Goal: Transaction & Acquisition: Purchase product/service

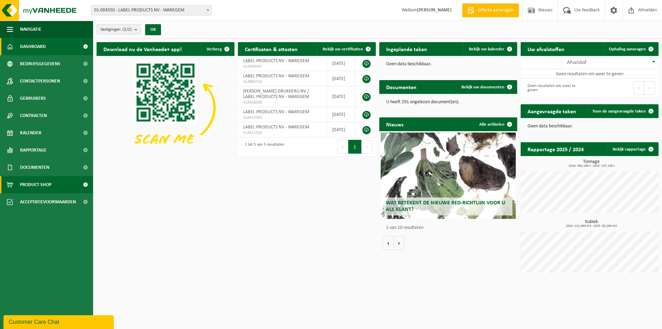
click at [27, 183] on span "Product Shop" at bounding box center [35, 184] width 31 height 17
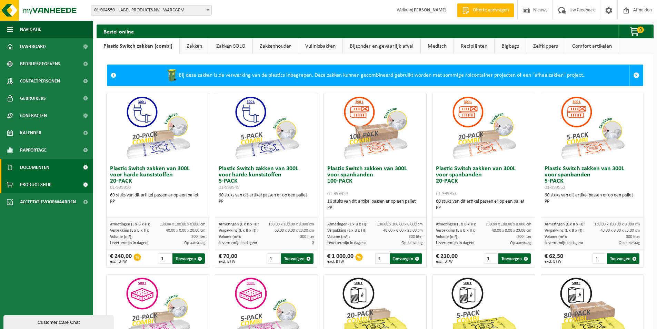
click at [34, 167] on span "Documenten" at bounding box center [34, 167] width 29 height 17
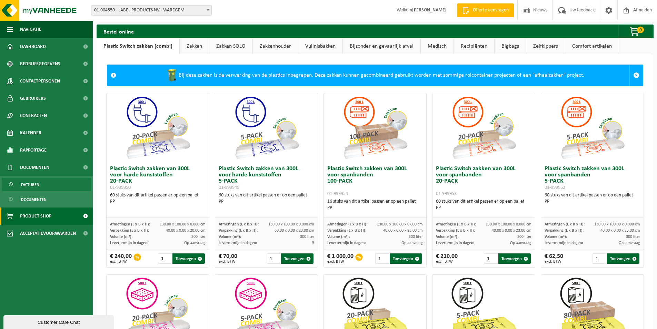
click at [33, 184] on span "Facturen" at bounding box center [30, 184] width 18 height 13
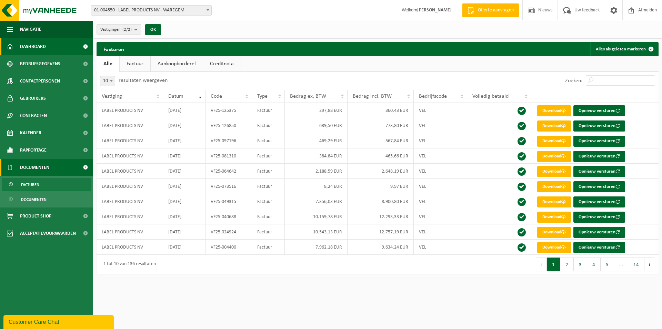
click at [38, 46] on span "Dashboard" at bounding box center [33, 46] width 26 height 17
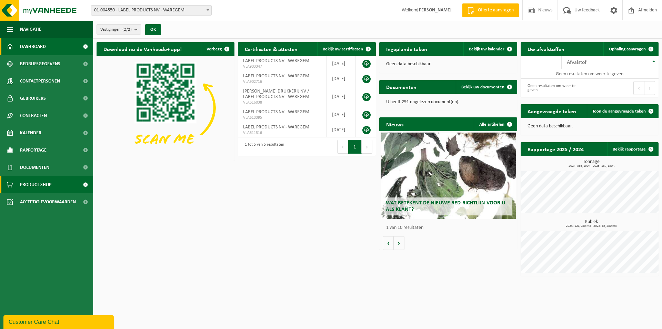
click at [39, 181] on span "Product Shop" at bounding box center [35, 184] width 31 height 17
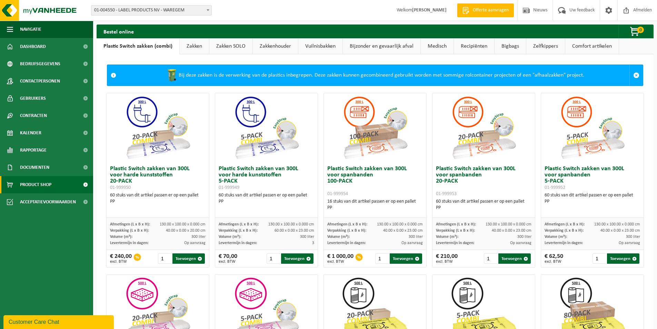
click at [197, 43] on link "Zakken" at bounding box center [194, 46] width 29 height 16
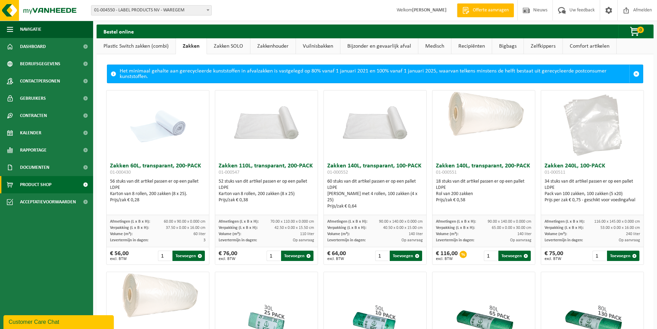
click at [122, 47] on link "Plastic Switch zakken (combi)" at bounding box center [136, 46] width 79 height 16
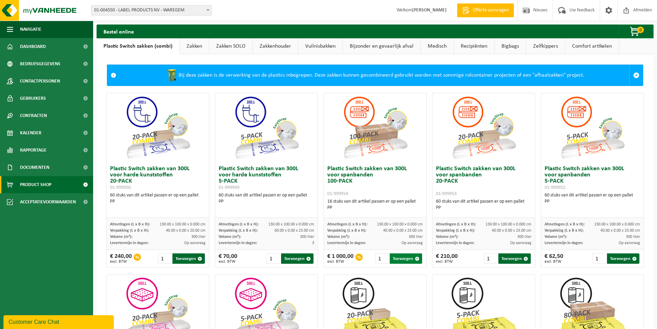
click at [404, 258] on button "Toevoegen" at bounding box center [406, 258] width 32 height 10
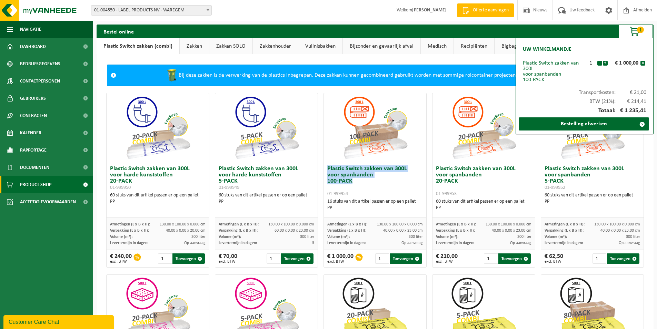
drag, startPoint x: 354, startPoint y: 183, endPoint x: 321, endPoint y: 170, distance: 35.4
click at [324, 170] on div "Plastic Switch zakken van 300L voor spanbanden 100-PACK 01-999954 16 stuks van …" at bounding box center [375, 190] width 102 height 56
copy h3 "Plastic Switch zakken van 300L voor spanbanden 100-PACK"
click at [643, 62] on button "x" at bounding box center [642, 63] width 5 height 5
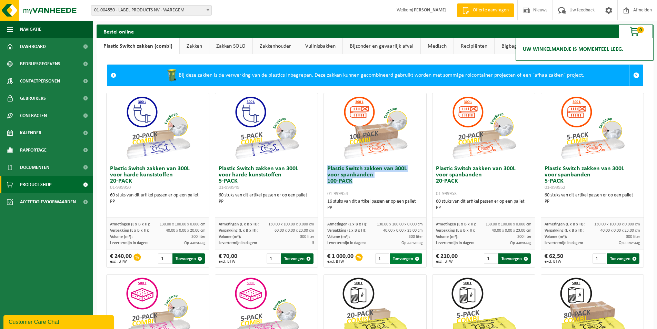
click at [400, 259] on button "Toevoegen" at bounding box center [406, 258] width 32 height 10
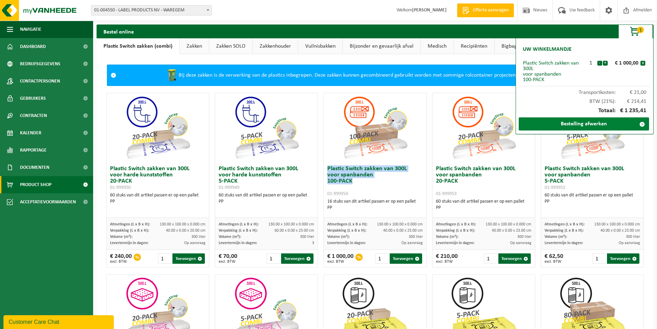
click at [590, 123] on link "Bestelling afwerken" at bounding box center [583, 123] width 130 height 13
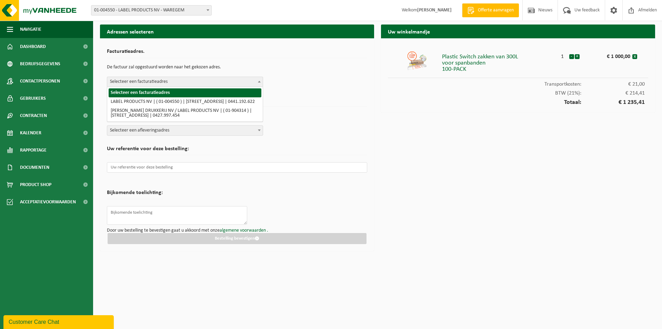
click at [213, 85] on span "Selecteer een facturatieadres" at bounding box center [184, 82] width 155 height 10
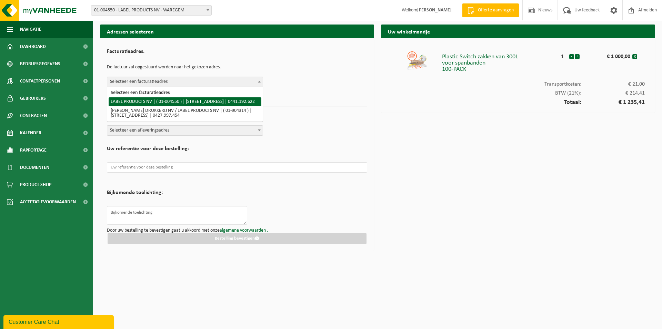
select select "11454"
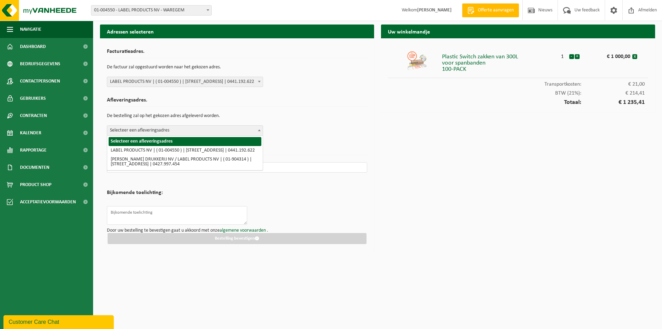
click at [187, 131] on span "Selecteer een afleveringsadres" at bounding box center [184, 130] width 155 height 10
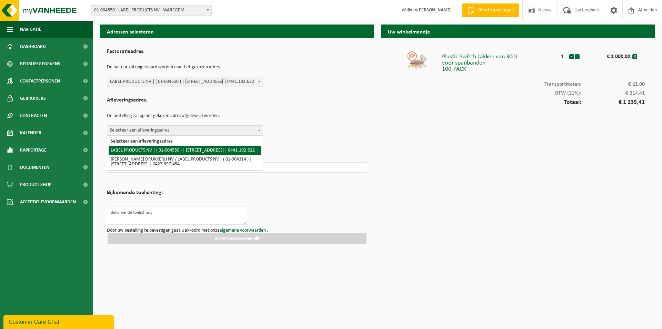
select select "11454"
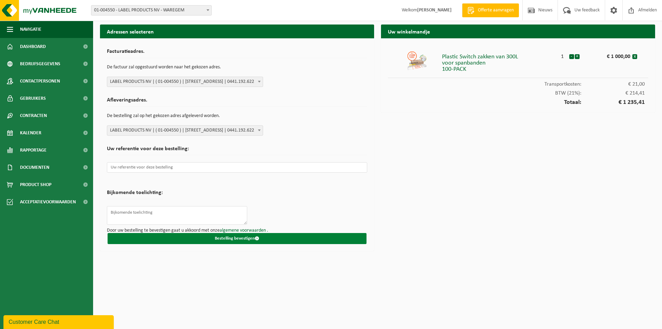
click at [226, 236] on button "Bestelling bevestigen" at bounding box center [237, 238] width 259 height 11
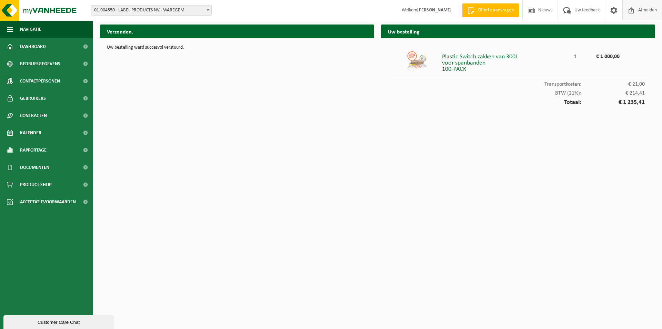
click at [639, 11] on span "Afmelden" at bounding box center [647, 10] width 22 height 20
